Goal: Task Accomplishment & Management: Use online tool/utility

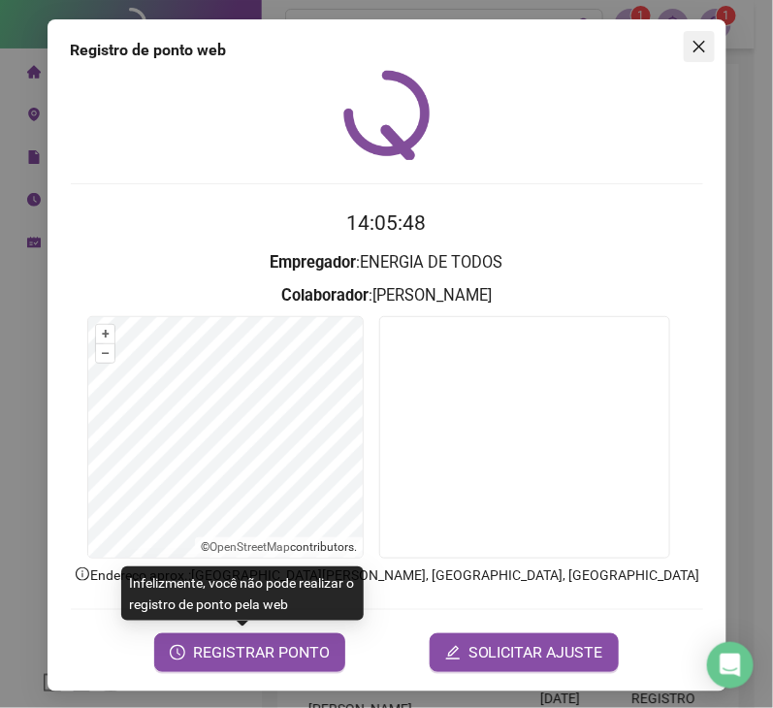
click at [700, 39] on span "Close" at bounding box center [699, 47] width 31 height 16
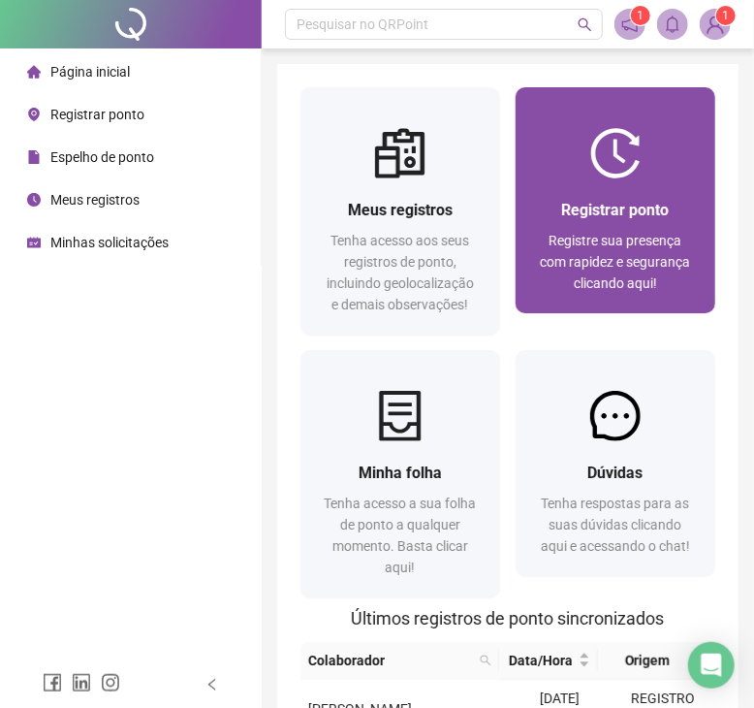
click at [664, 179] on div "Registrar ponto Registre sua presença com rapidez e segurança clicando aqui!" at bounding box center [616, 245] width 200 height 135
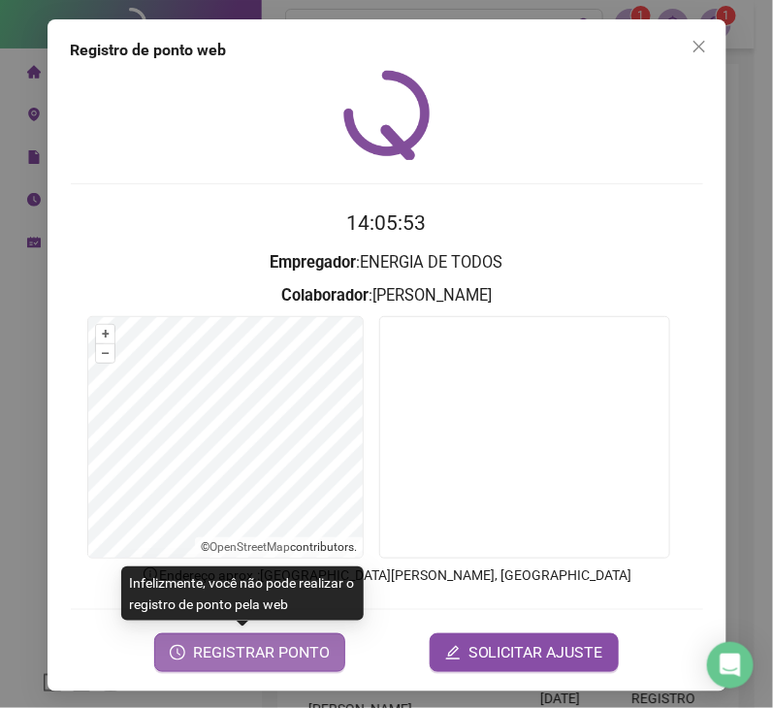
click at [272, 664] on button "REGISTRAR PONTO" at bounding box center [249, 652] width 191 height 39
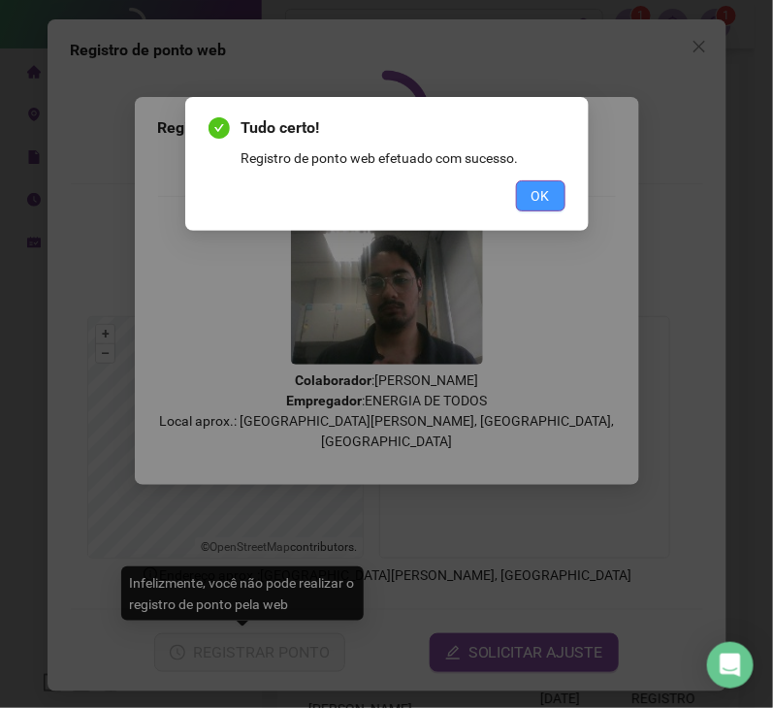
click at [533, 204] on span "OK" at bounding box center [540, 195] width 18 height 21
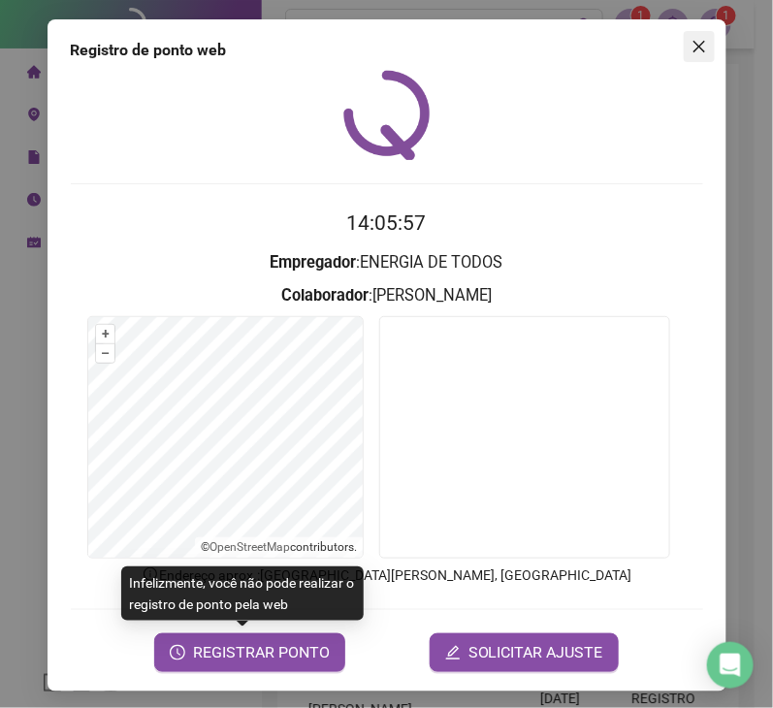
click at [691, 45] on icon "close" at bounding box center [699, 47] width 16 height 16
